Goal: Task Accomplishment & Management: Manage account settings

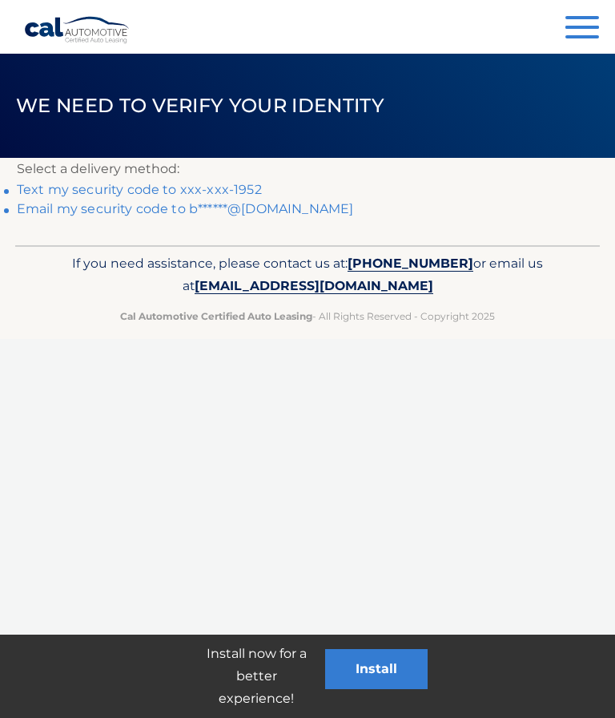
click at [119, 182] on link "Text my security code to xxx-xxx-1952" at bounding box center [139, 189] width 245 height 15
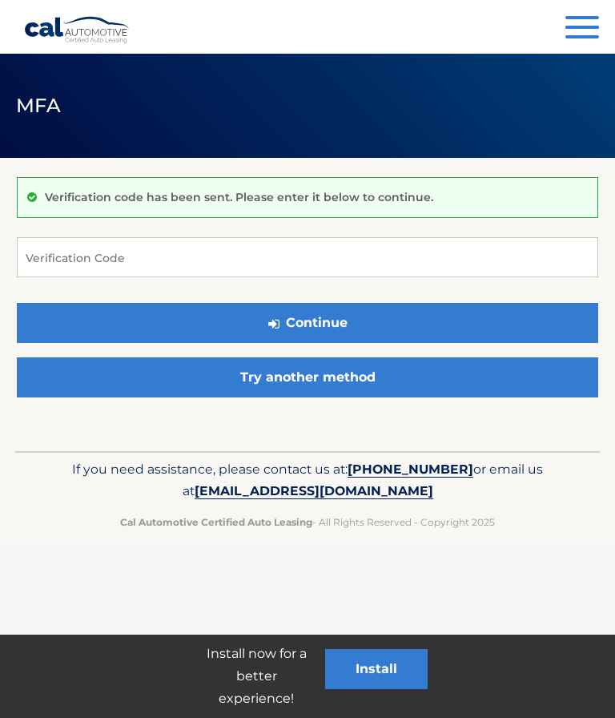
click at [255, 168] on div "Verification code has been sent. Please enter it below to continue. Verificatio…" at bounding box center [308, 291] width 582 height 267
click at [178, 248] on input "Verification Code" at bounding box center [308, 257] width 582 height 40
type input "842859"
click at [487, 324] on button "Continue" at bounding box center [308, 323] width 582 height 40
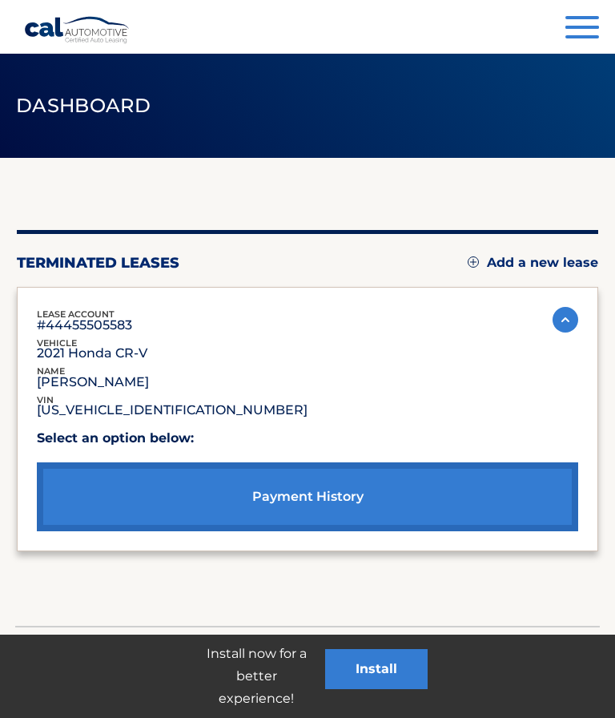
click at [540, 269] on link "Add a new lease" at bounding box center [533, 263] width 131 height 16
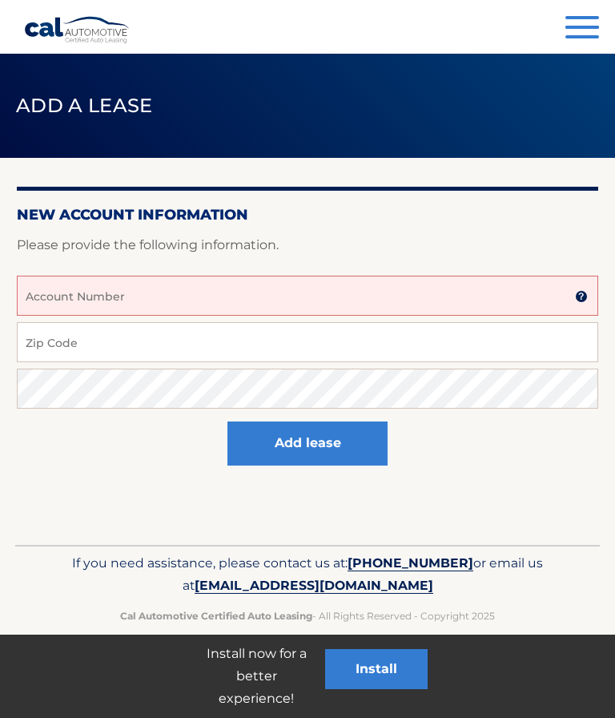
click at [113, 303] on input "Account Number" at bounding box center [308, 296] width 582 height 40
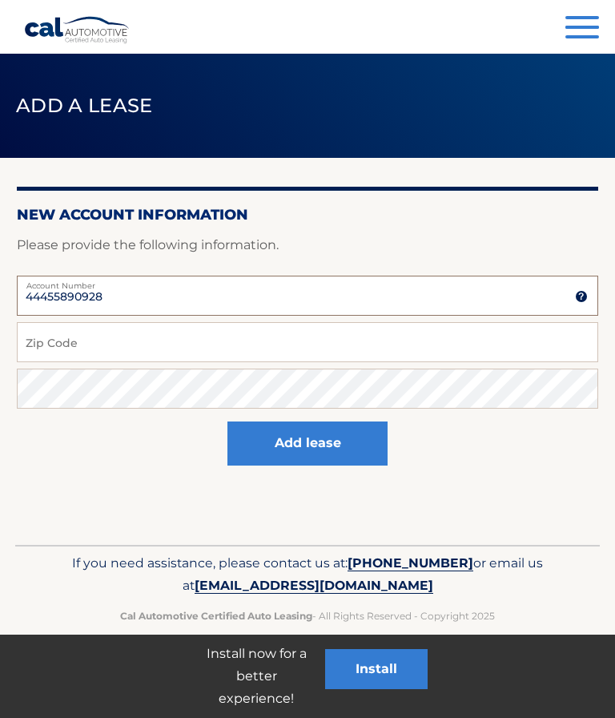
type input "44455890928"
click at [174, 343] on input "Zip Code" at bounding box center [308, 342] width 582 height 40
type input "11572"
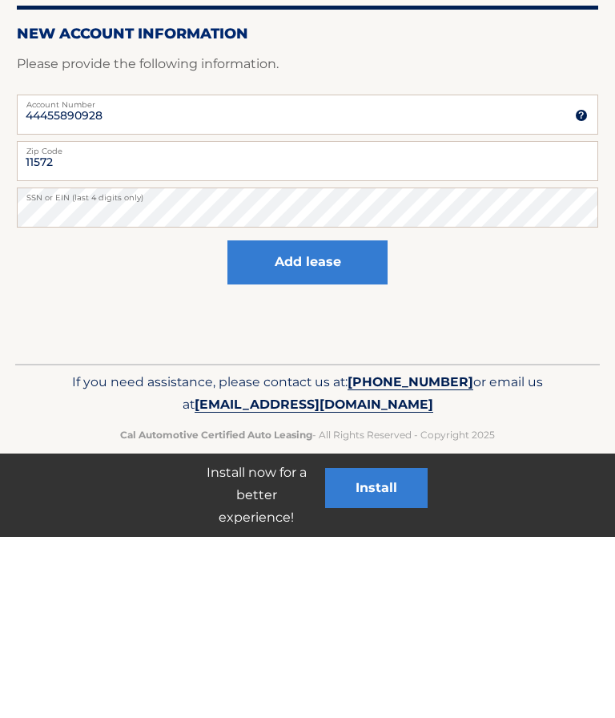
click at [333, 421] on button "Add lease" at bounding box center [308, 443] width 160 height 44
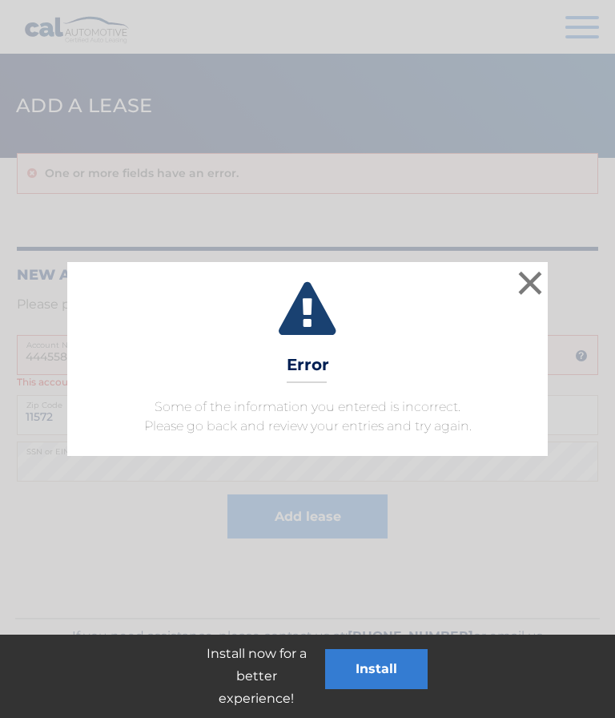
click at [521, 296] on button "×" at bounding box center [530, 283] width 32 height 32
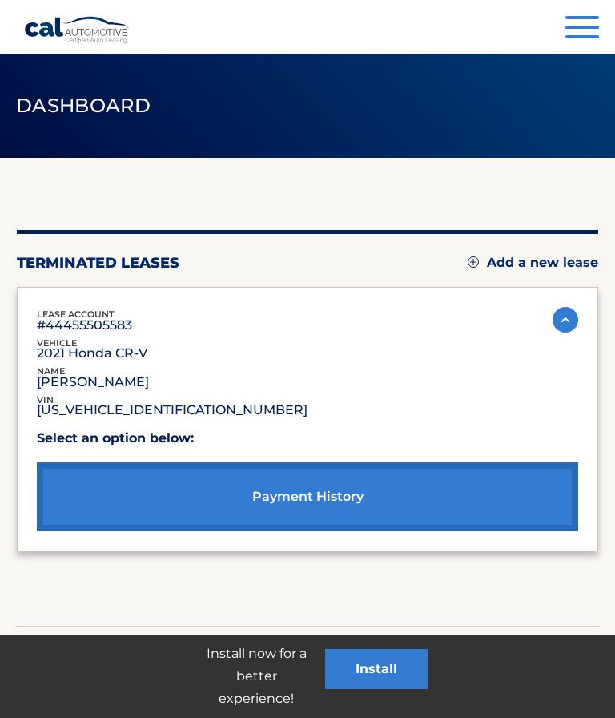
click at [566, 322] on img at bounding box center [566, 320] width 26 height 26
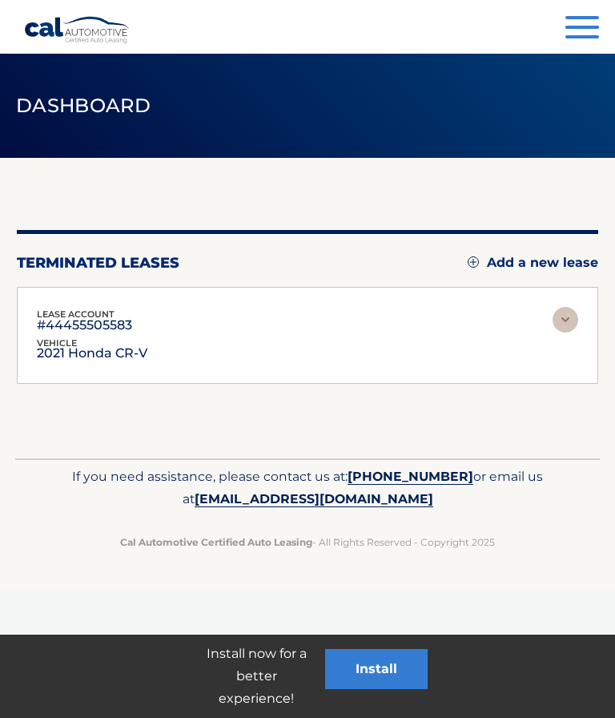
click at [113, 324] on p "#44455505583" at bounding box center [84, 325] width 95 height 8
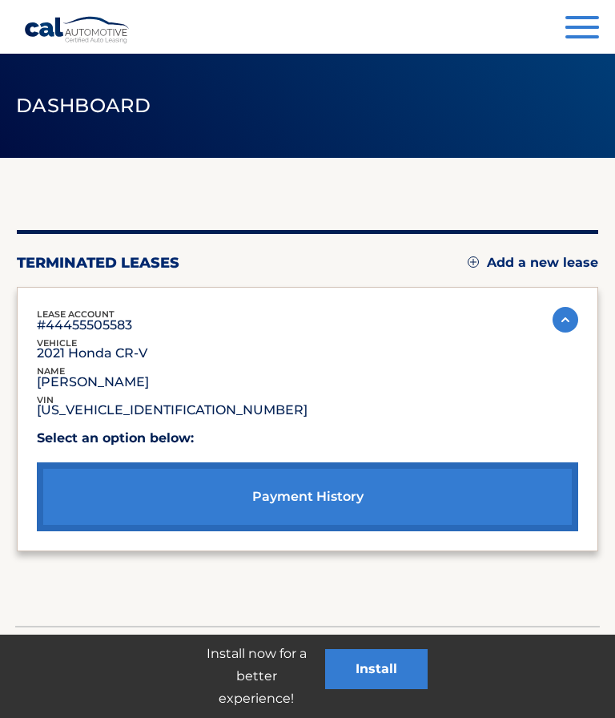
click at [574, 34] on button "Menu" at bounding box center [583, 29] width 34 height 26
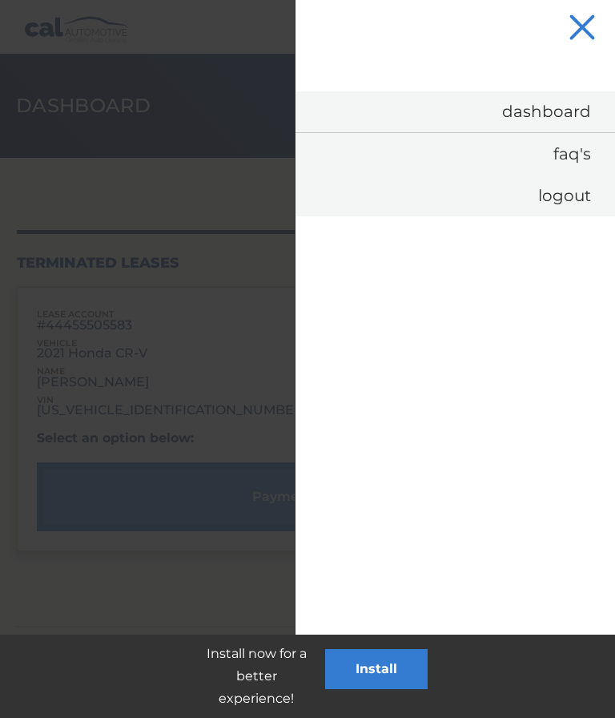
click at [536, 105] on link "Dashboard" at bounding box center [456, 111] width 320 height 41
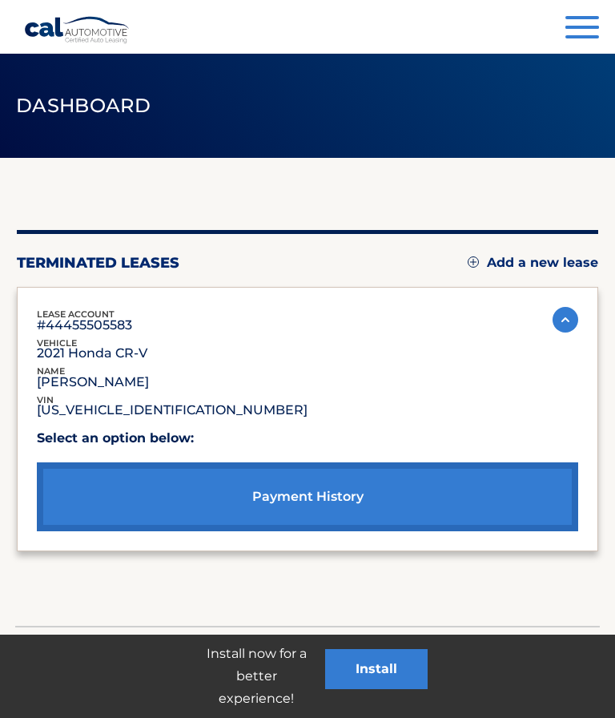
click at [567, 329] on img at bounding box center [566, 320] width 26 height 26
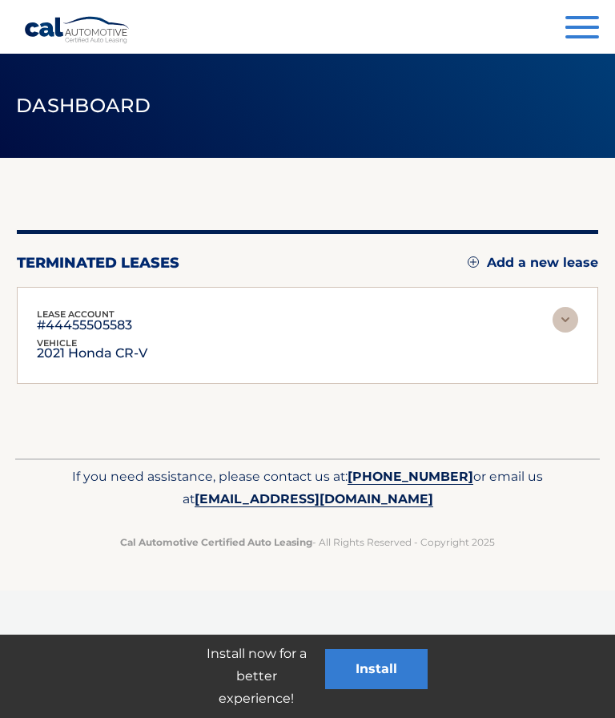
click at [587, 22] on button "Menu" at bounding box center [583, 29] width 34 height 26
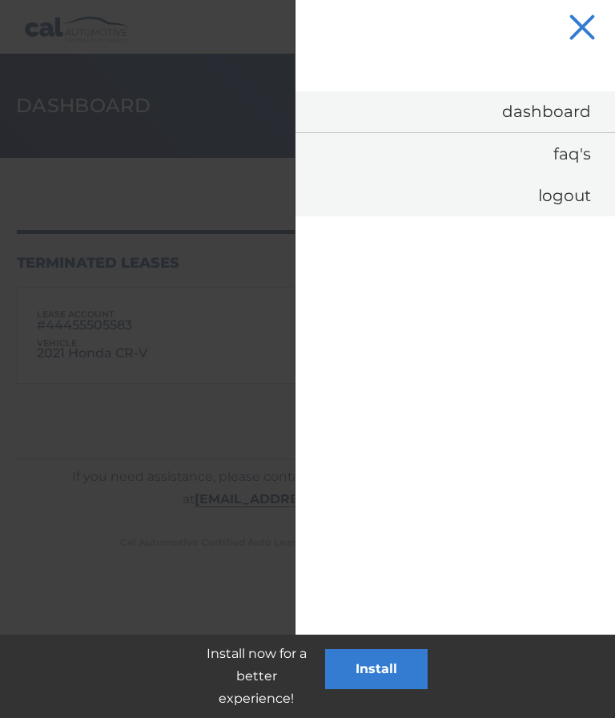
click at [561, 193] on link "Logout" at bounding box center [456, 196] width 320 height 42
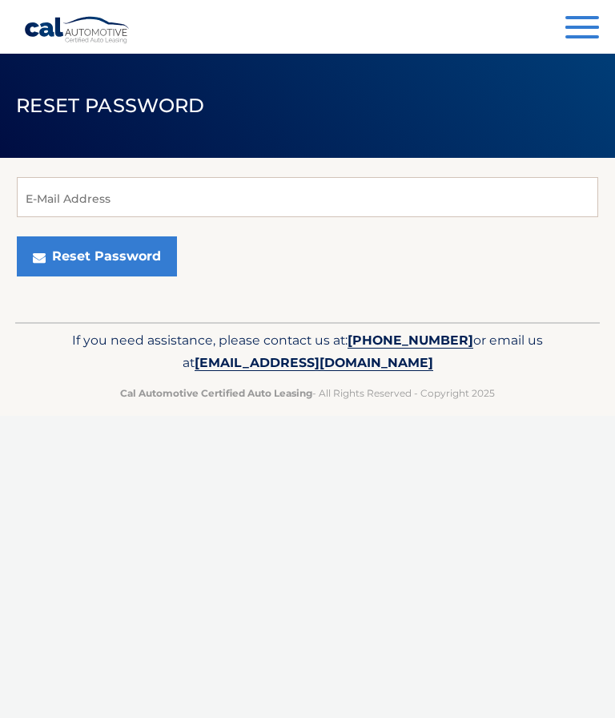
click at [124, 246] on button "Reset Password" at bounding box center [97, 256] width 160 height 40
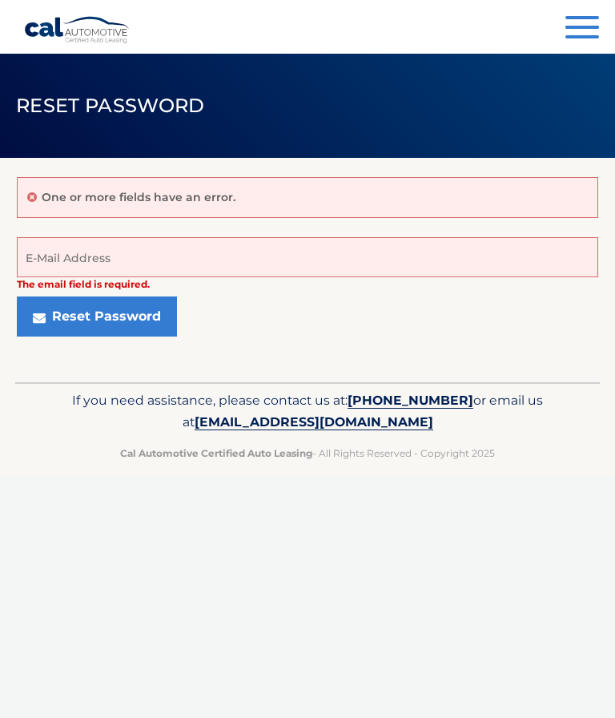
click at [151, 237] on input "E-Mail Address" at bounding box center [308, 257] width 582 height 40
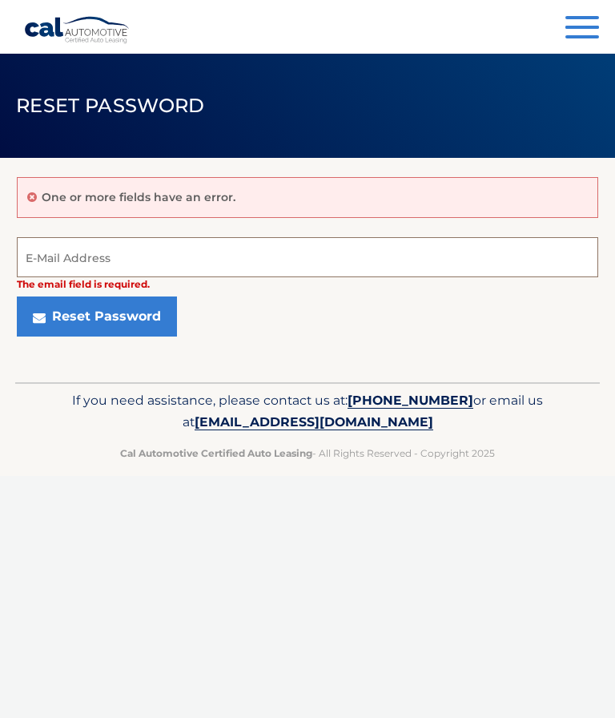
type input "[EMAIL_ADDRESS][DOMAIN_NAME]"
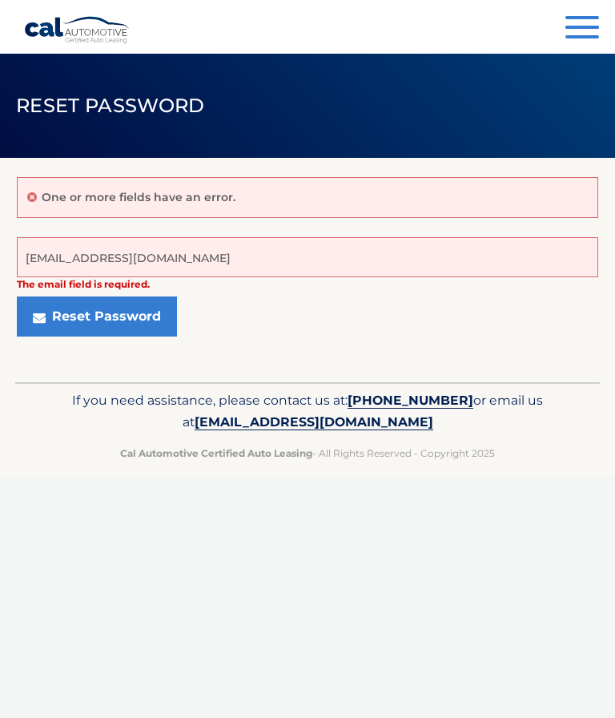
click at [138, 314] on button "Reset Password" at bounding box center [97, 316] width 160 height 40
